Goal: Task Accomplishment & Management: Manage account settings

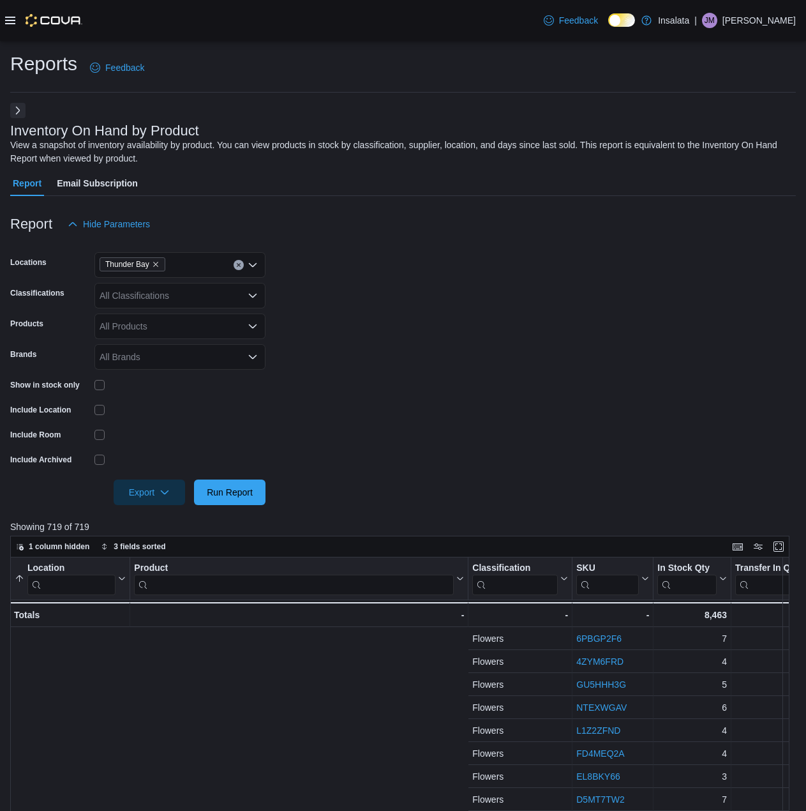
scroll to position [0, 575]
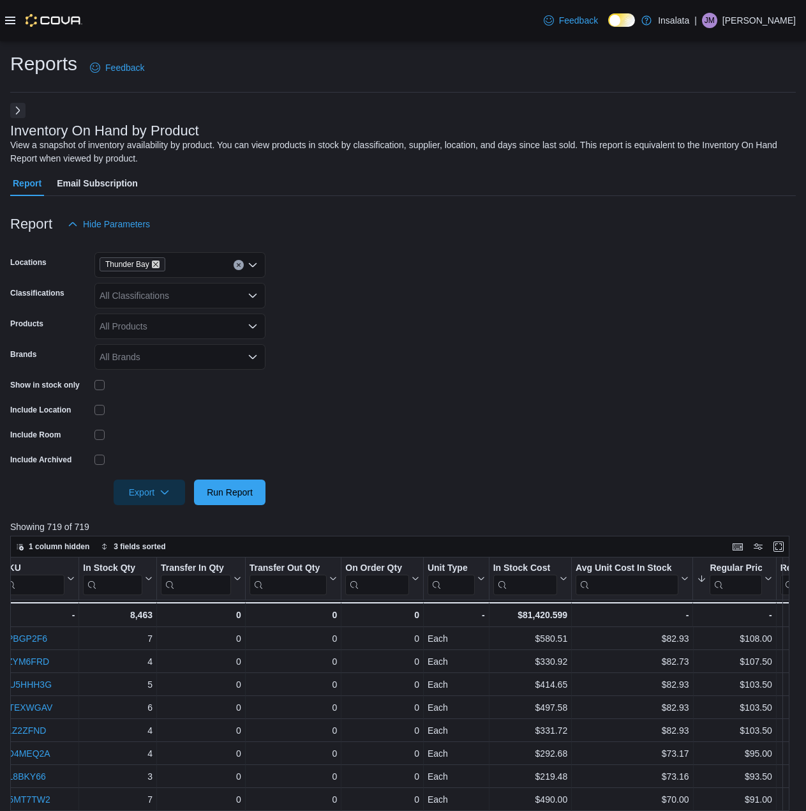
click at [158, 263] on icon "Remove Thunder Bay from selection in this group" at bounding box center [156, 264] width 8 height 8
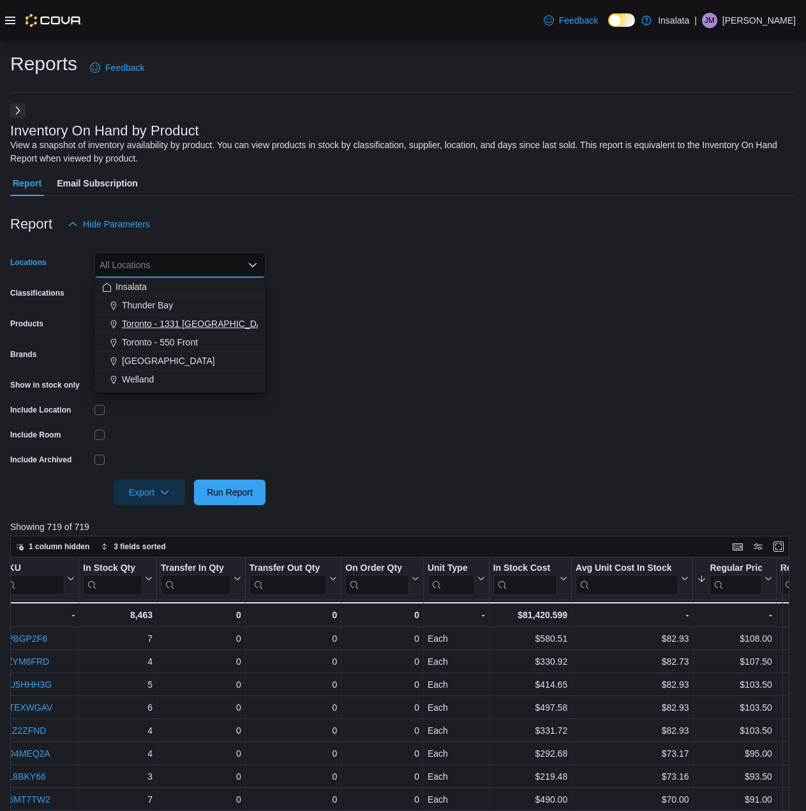
click at [161, 322] on span "Toronto - 1331 [GEOGRAPHIC_DATA]" at bounding box center [198, 323] width 153 height 13
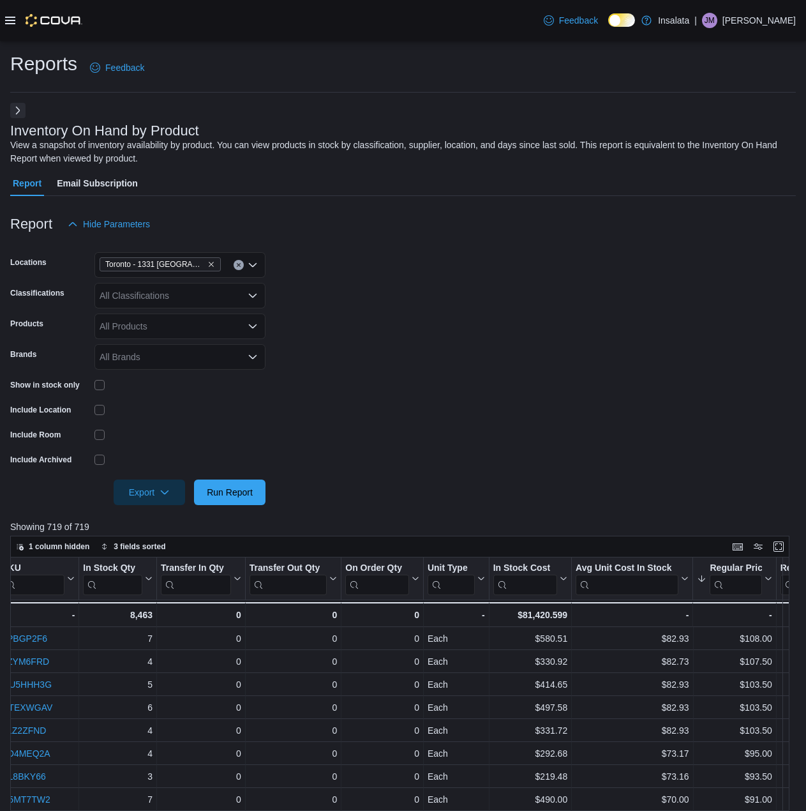
click at [266, 425] on form "Locations [GEOGRAPHIC_DATA] - 1331 St Clair Classifications All Classifications…" at bounding box center [403, 371] width 786 height 268
click at [239, 491] on span "Run Report" at bounding box center [230, 491] width 46 height 13
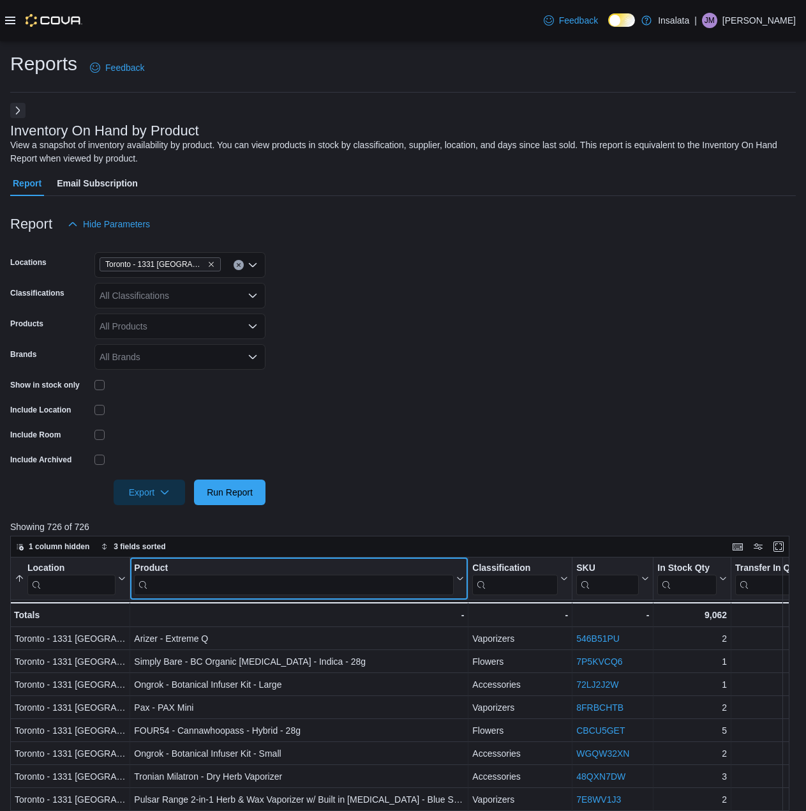
click at [310, 582] on input "search" at bounding box center [294, 584] width 320 height 20
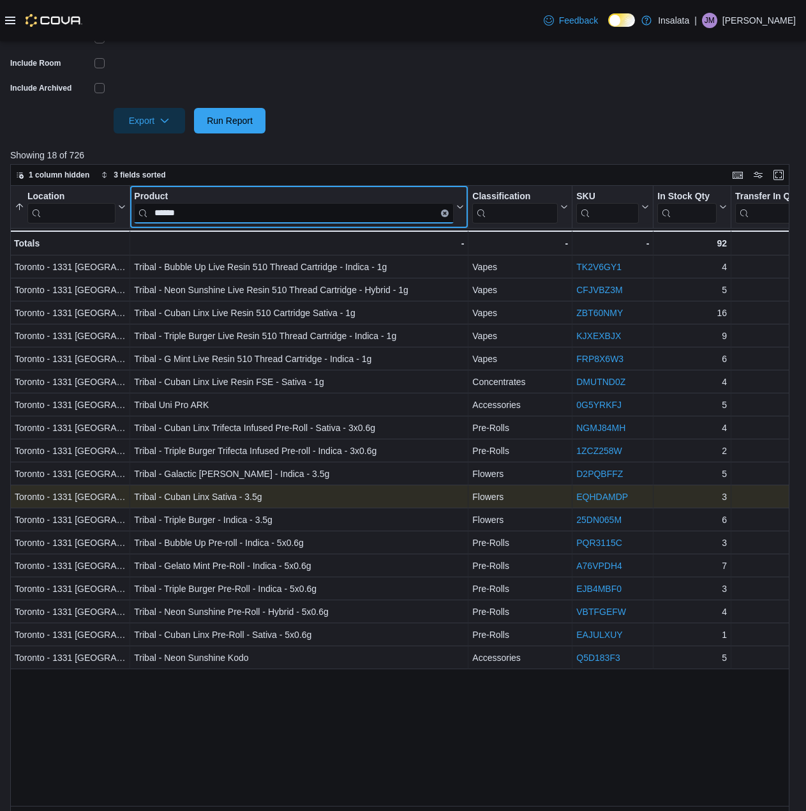
scroll to position [383, 0]
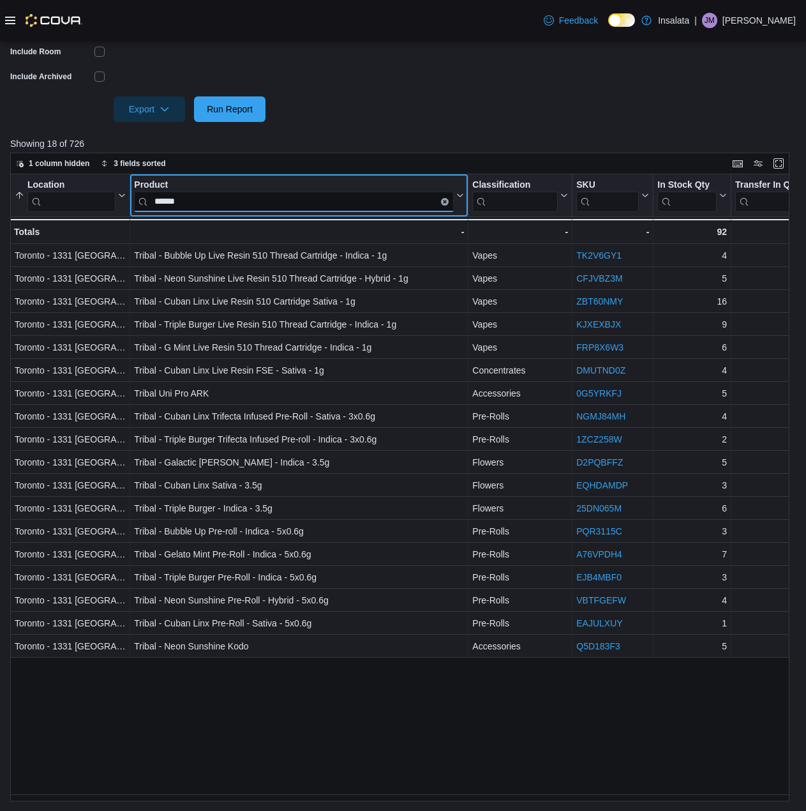
click at [253, 198] on input "******" at bounding box center [294, 201] width 320 height 20
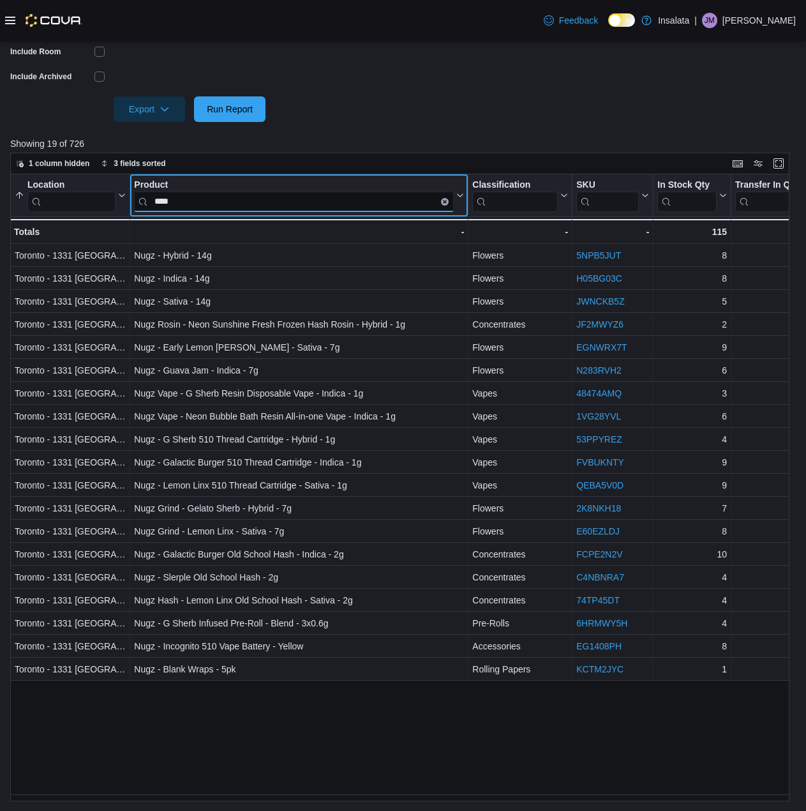
type input "****"
click at [446, 202] on icon "Clear input" at bounding box center [445, 201] width 3 height 3
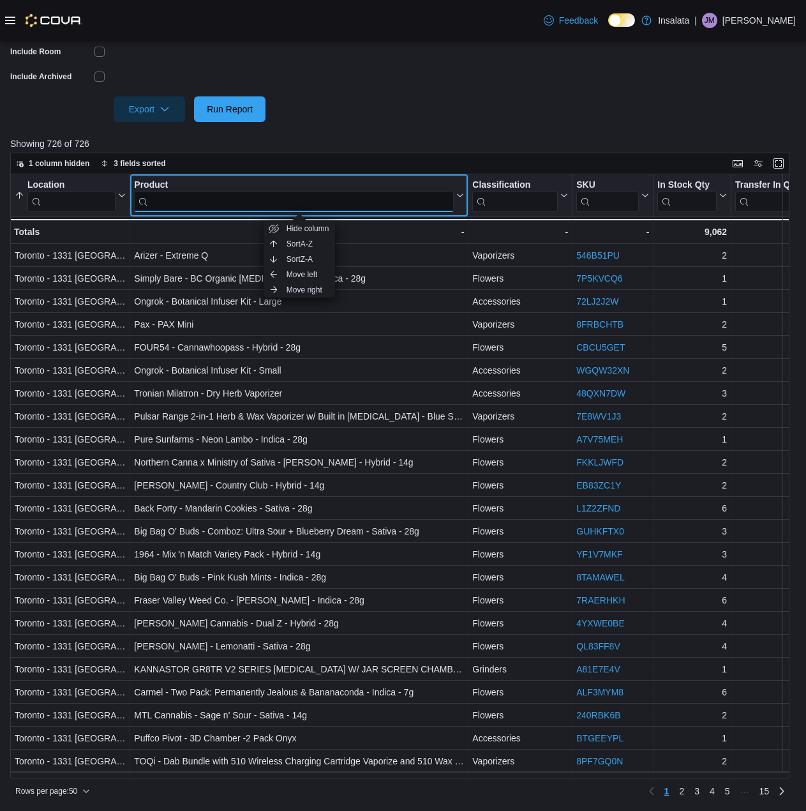
click at [384, 204] on input "search" at bounding box center [294, 201] width 320 height 20
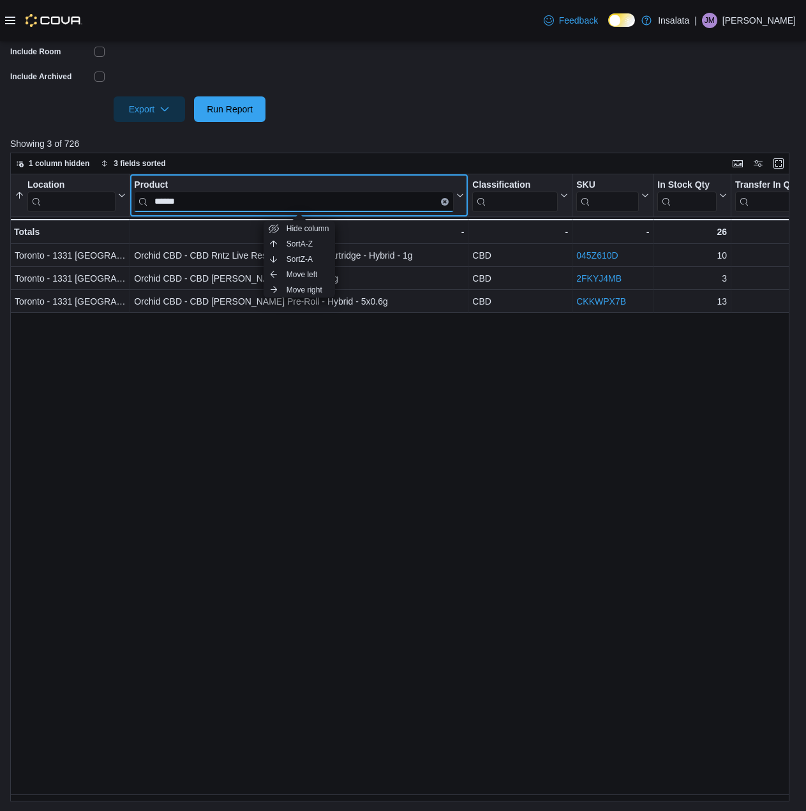
type input "******"
click at [421, 519] on div "Location Sorted by Location, ascending , then sorted by Profit [PERSON_NAME] (%…" at bounding box center [404, 487] width 788 height 627
click at [448, 201] on button "Clear input" at bounding box center [445, 201] width 8 height 8
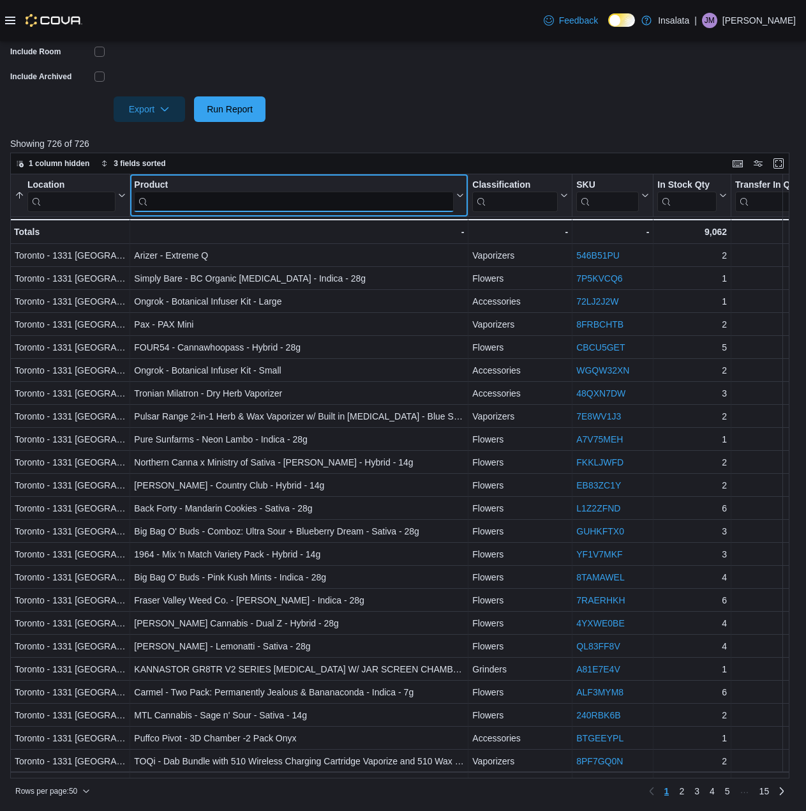
click at [411, 211] on input "search" at bounding box center [294, 201] width 320 height 20
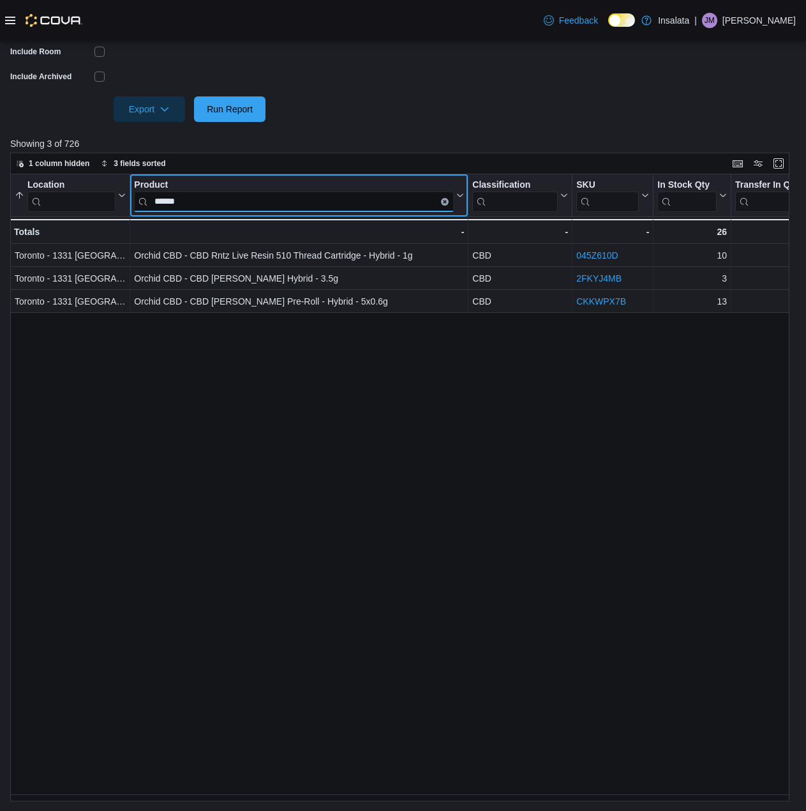
type input "******"
click at [444, 200] on icon "Clear input" at bounding box center [445, 201] width 4 height 4
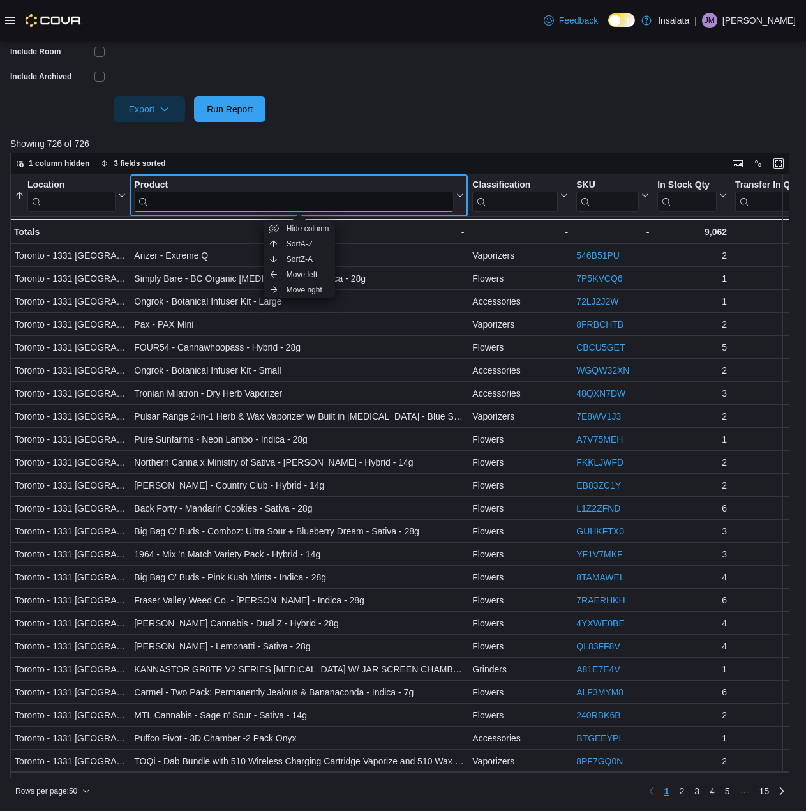
click at [407, 200] on input "search" at bounding box center [294, 201] width 320 height 20
click at [395, 204] on input "search" at bounding box center [294, 201] width 320 height 20
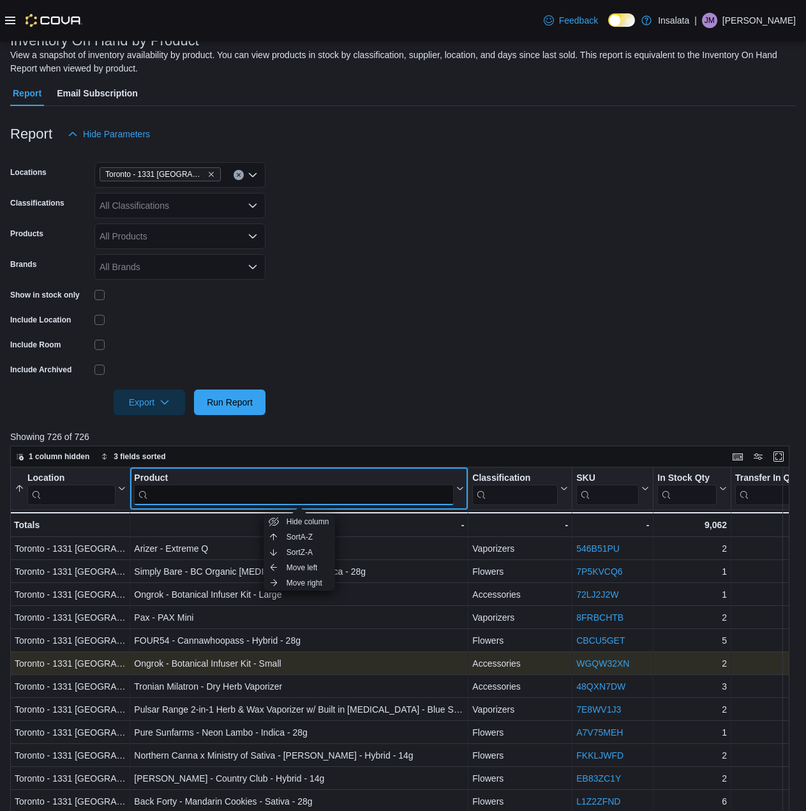
scroll to position [0, 0]
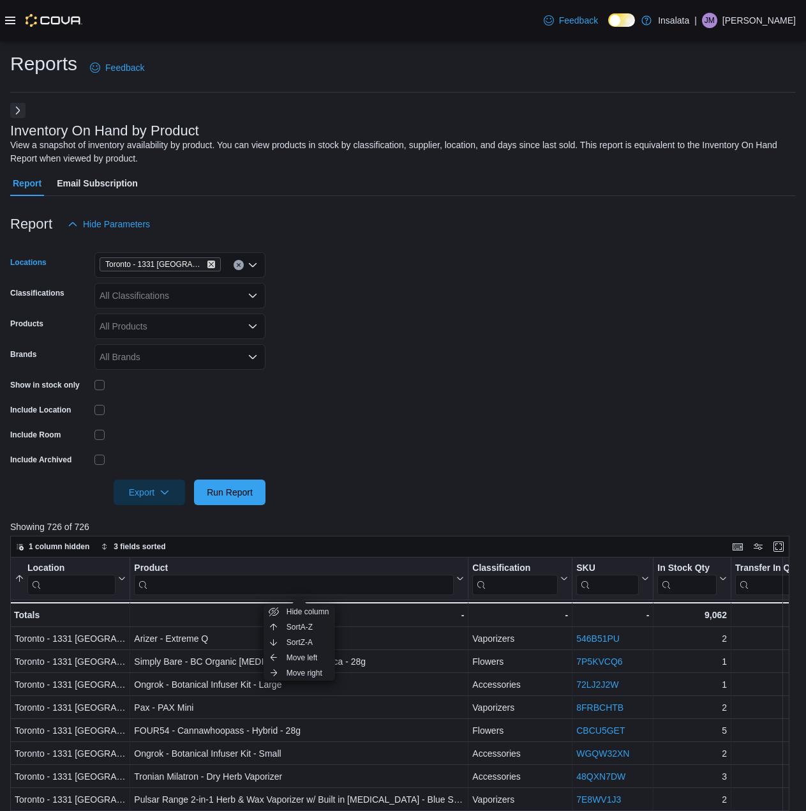
click at [207, 262] on icon "Remove Toronto - 1331 St Clair from selection in this group" at bounding box center [211, 264] width 8 height 8
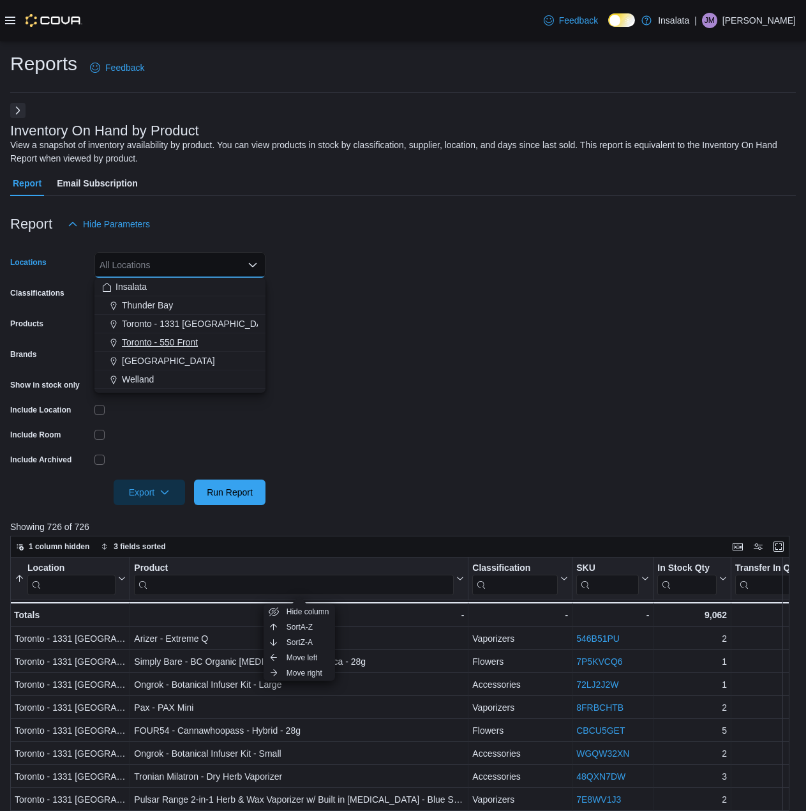
click at [181, 343] on span "Toronto - 550 Front" at bounding box center [160, 342] width 76 height 13
click at [250, 492] on span "Run Report" at bounding box center [230, 491] width 46 height 13
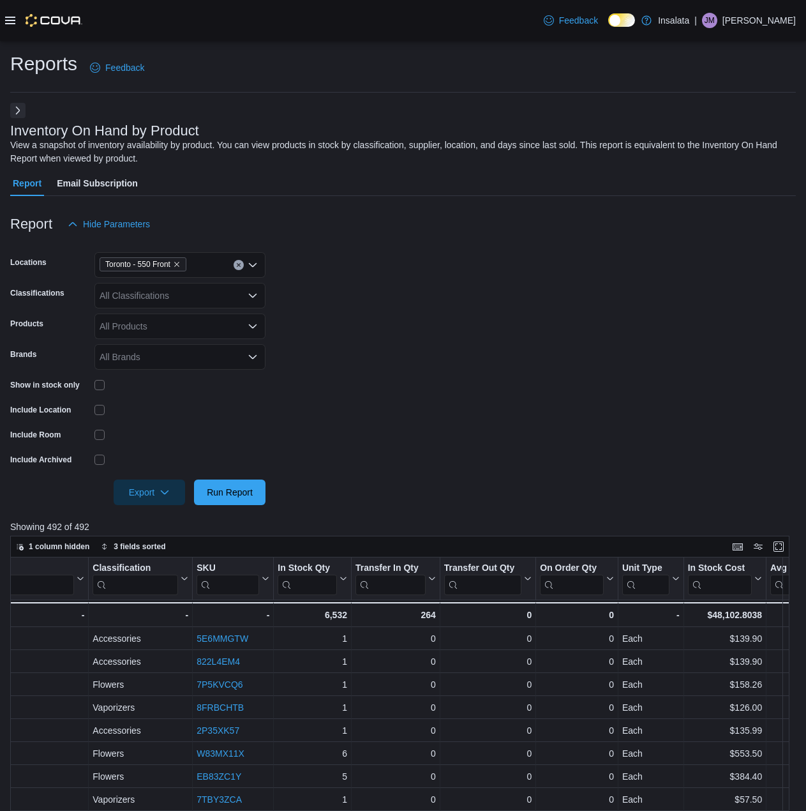
scroll to position [0, 383]
click at [230, 494] on span "Run Report" at bounding box center [230, 491] width 46 height 13
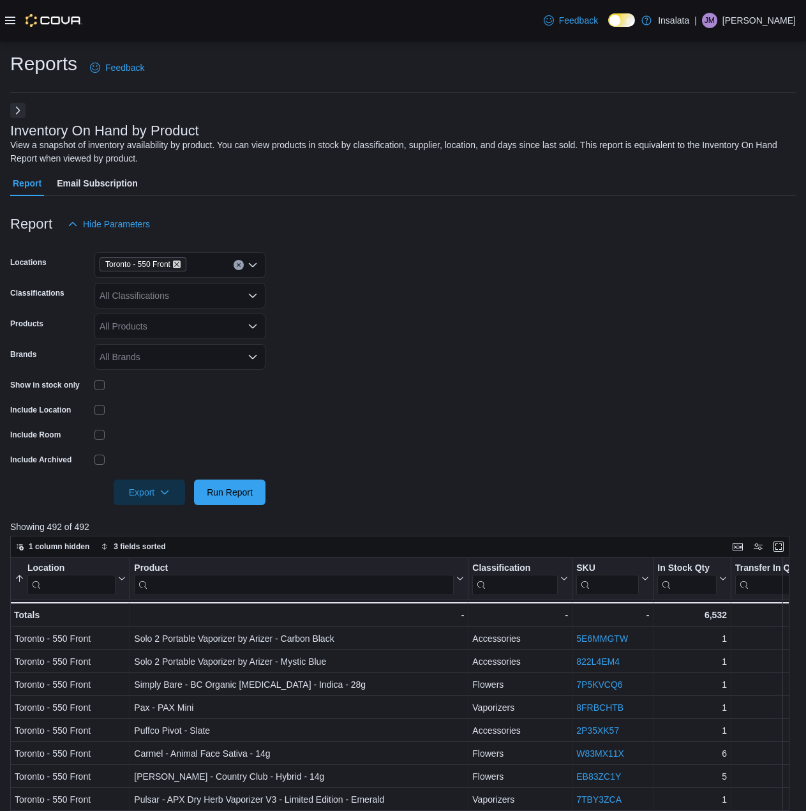
click at [177, 264] on icon "Remove Toronto - 550 Front from selection in this group" at bounding box center [177, 264] width 8 height 8
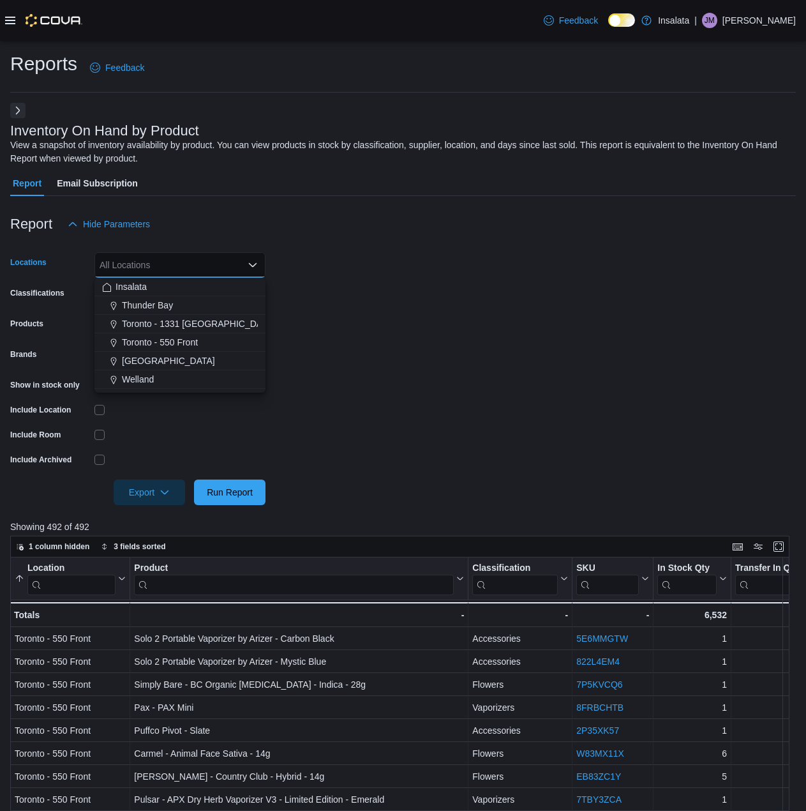
click at [477, 287] on form "Locations All Locations Combo box. Selected. Combo box input. All Locations. Ty…" at bounding box center [403, 371] width 786 height 268
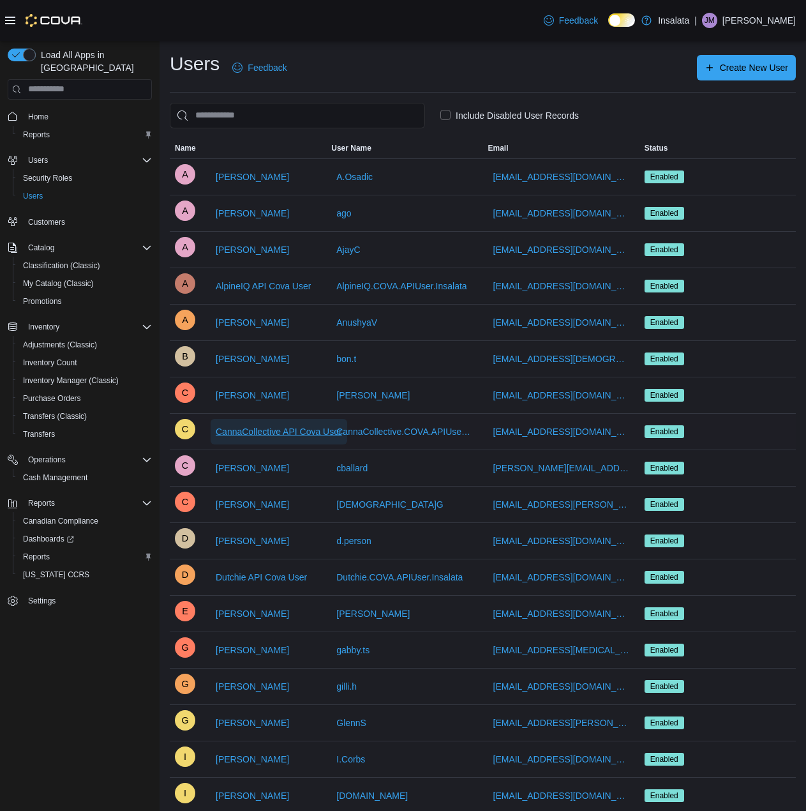
click at [252, 437] on span "CannaCollective API Cova User" at bounding box center [279, 431] width 126 height 13
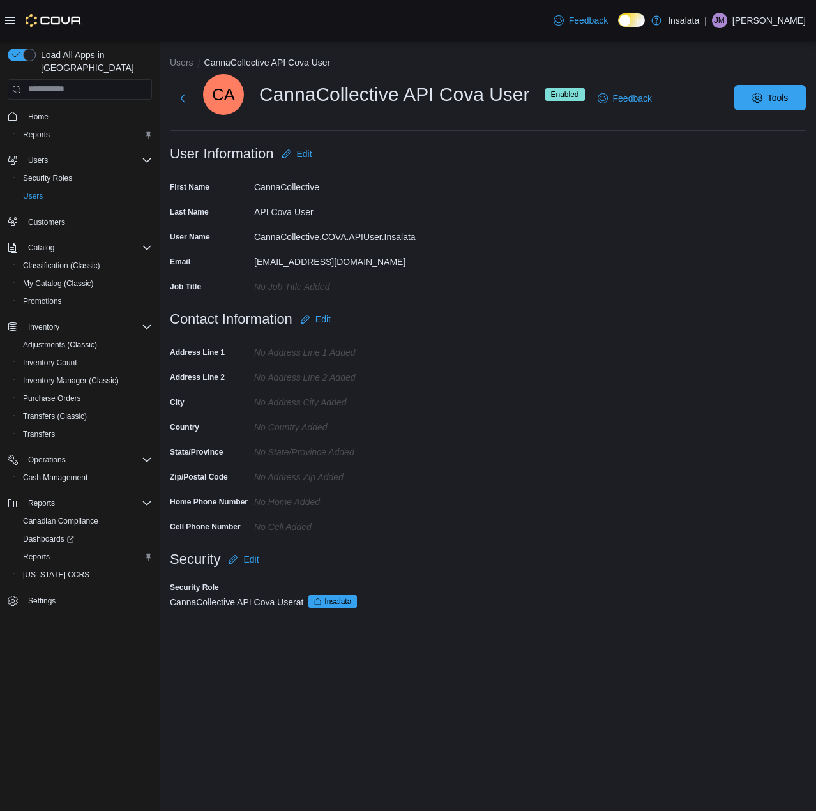
click at [743, 98] on span "Tools" at bounding box center [770, 98] width 56 height 26
click at [759, 153] on span "Disable User" at bounding box center [750, 156] width 59 height 15
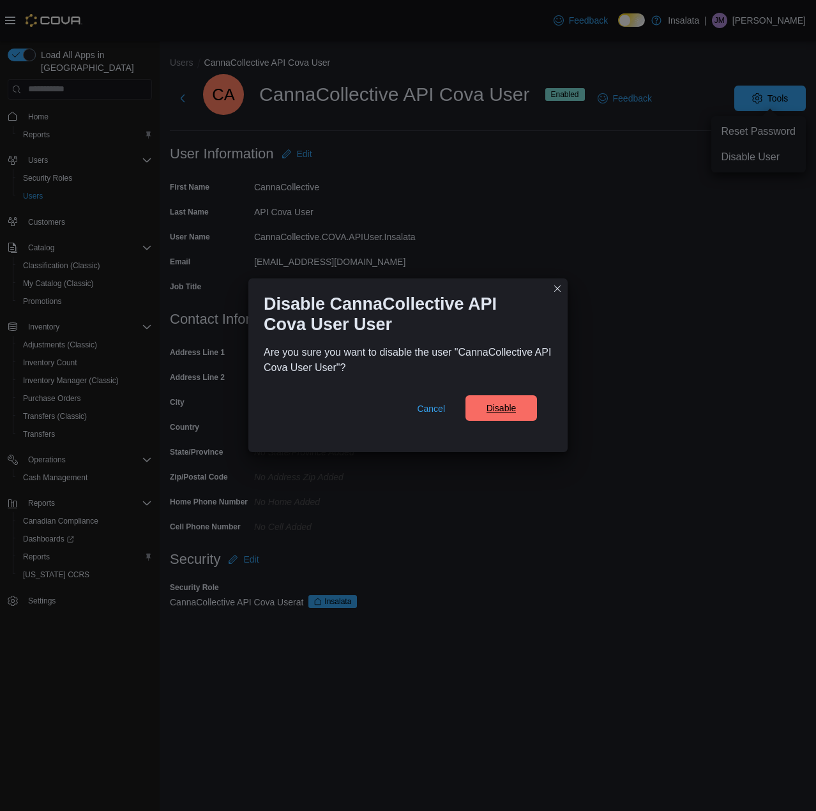
click at [529, 402] on button "Disable" at bounding box center [501, 408] width 72 height 26
